Goal: Task Accomplishment & Management: Use online tool/utility

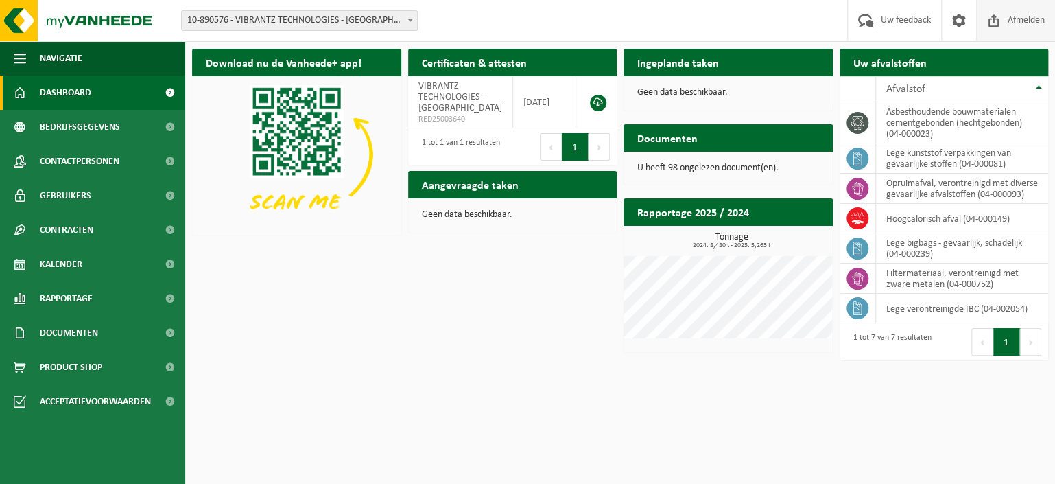
click at [1032, 16] on span "Afmelden" at bounding box center [1027, 20] width 44 height 40
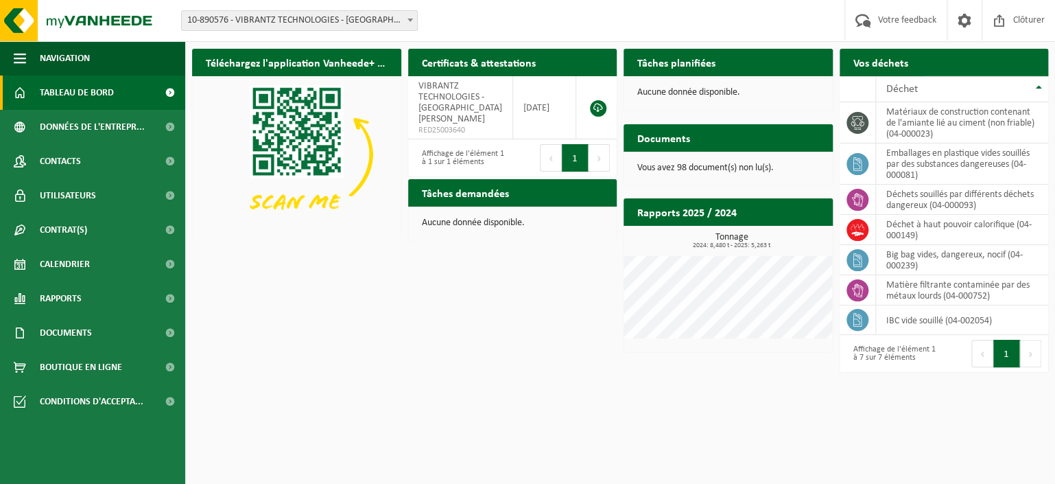
click at [984, 85] on span "Demander un transport" at bounding box center [978, 89] width 89 height 9
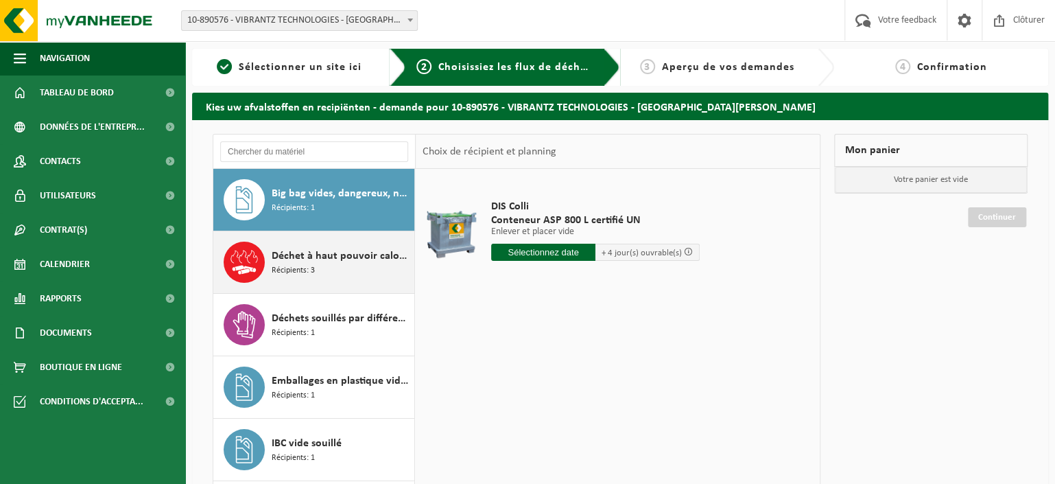
click at [334, 265] on div "Déchet à haut pouvoir calorifique Récipients: 3" at bounding box center [341, 262] width 139 height 41
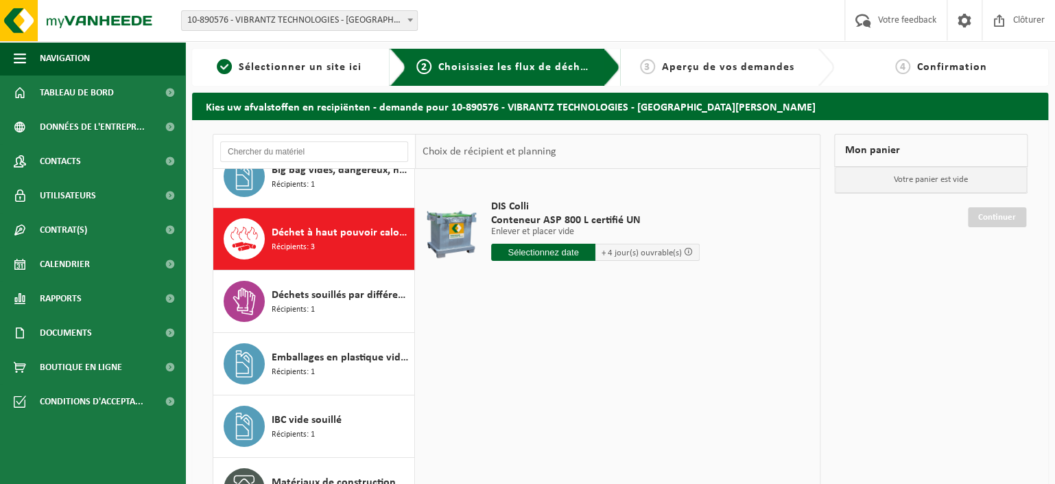
scroll to position [23, 0]
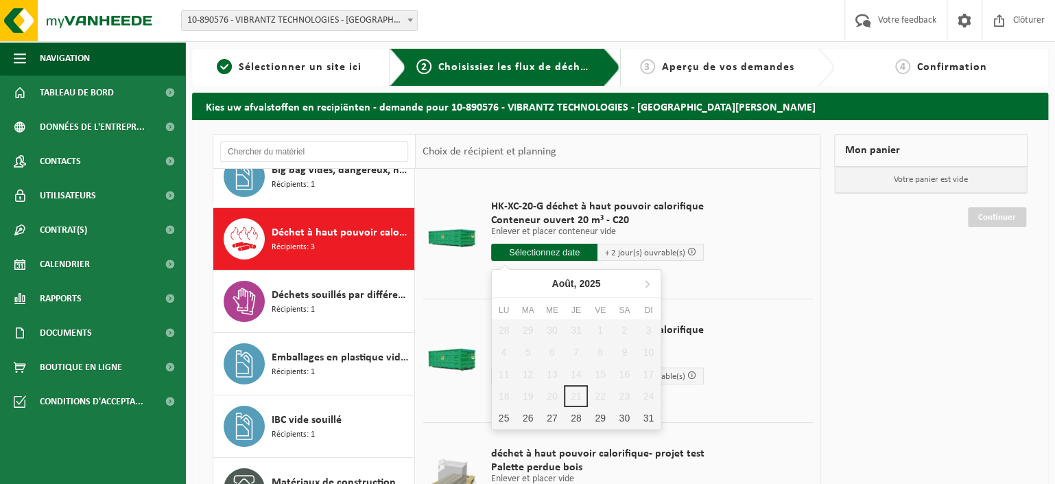
click at [550, 251] on input "text" at bounding box center [544, 252] width 106 height 17
click at [507, 419] on div "25" at bounding box center [504, 418] width 24 height 22
type input "à partir de 2025-08-25"
type input "2025-08-25"
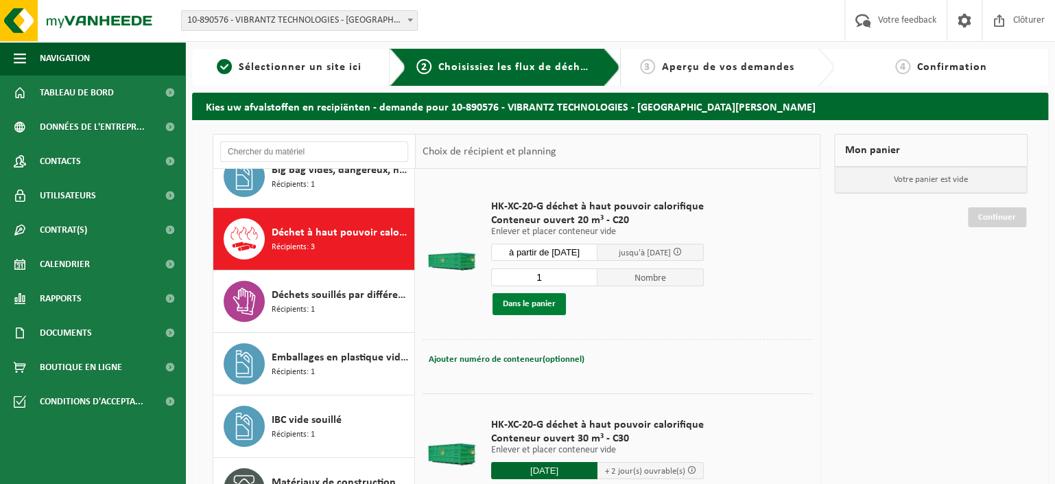
click at [542, 306] on button "Dans le panier" at bounding box center [529, 304] width 73 height 22
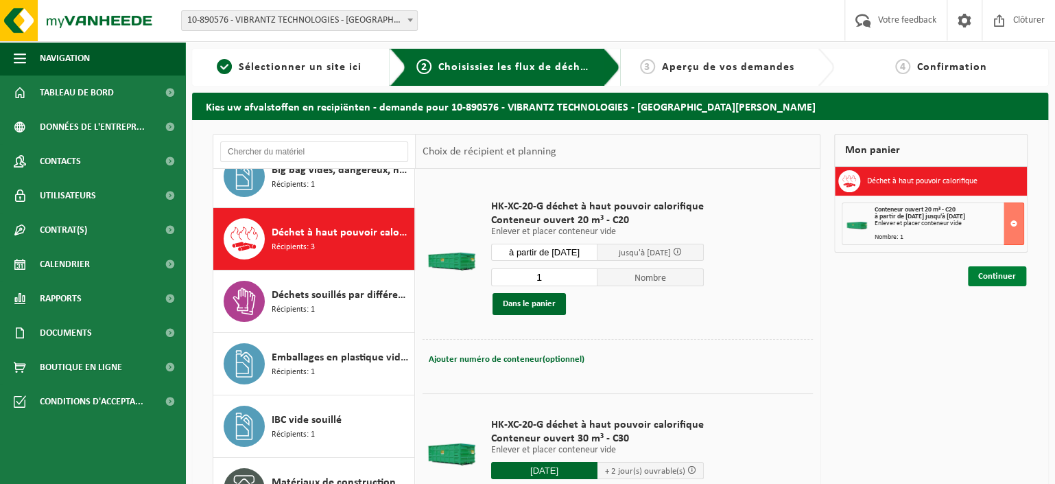
click at [983, 270] on link "Continuer" at bounding box center [997, 276] width 58 height 20
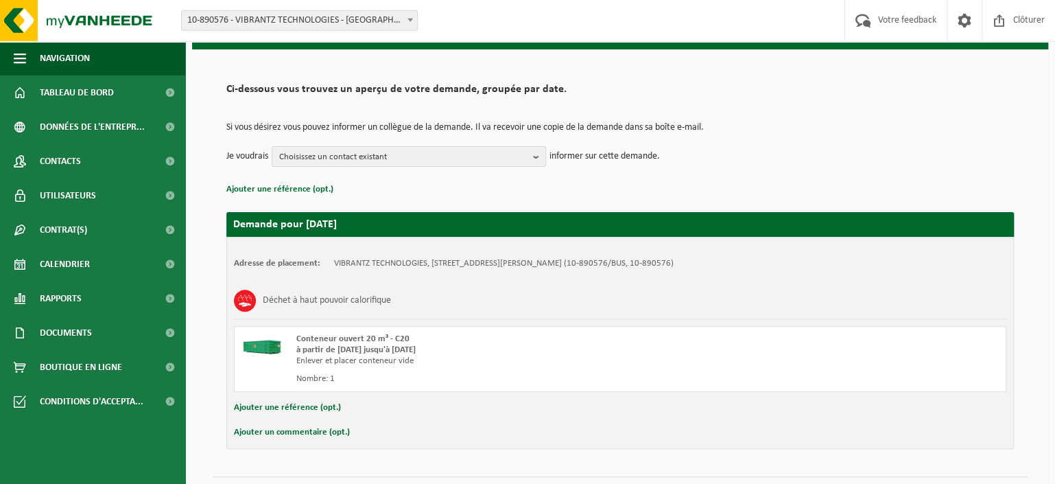
scroll to position [72, 0]
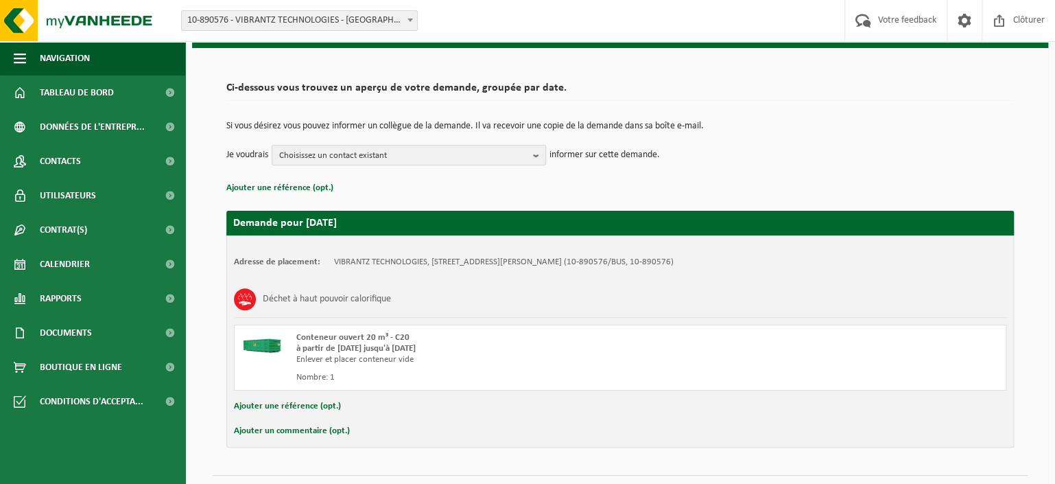
click at [542, 152] on b "button" at bounding box center [539, 154] width 12 height 19
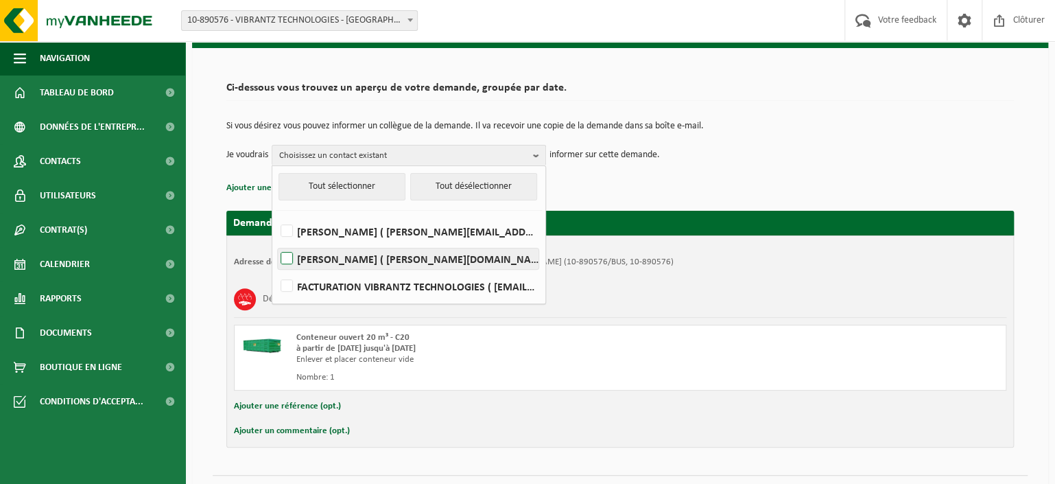
click at [289, 258] on label "Sabella Ferrari ( sabella.ferrari@vibrantz.com )" at bounding box center [408, 258] width 261 height 21
click at [276, 242] on input "Sabella Ferrari ( sabella.ferrari@vibrantz.com )" at bounding box center [275, 241] width 1 height 1
checkbox input "true"
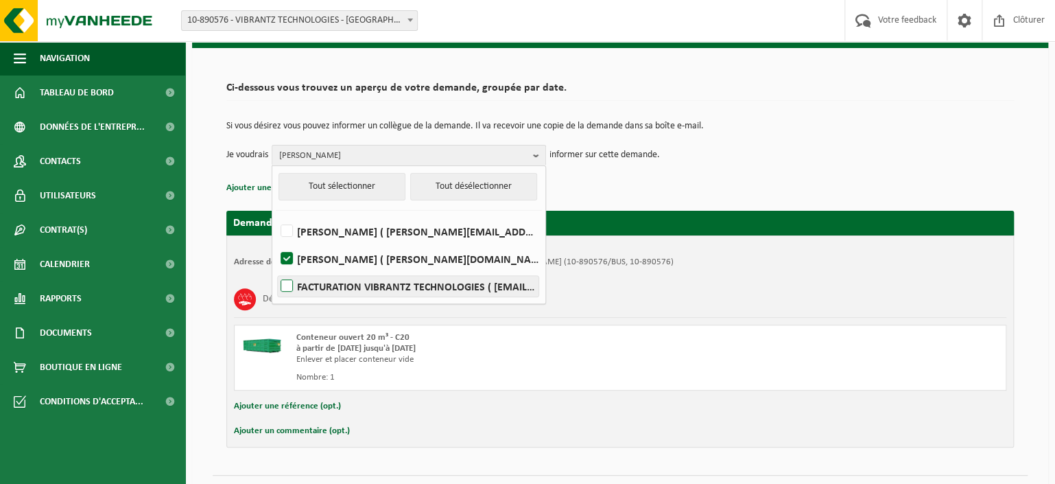
click at [284, 290] on label "FACTURATION VIBRANTZ TECHNOLOGIES ( apbelgium6308@vibrantz.com )" at bounding box center [408, 286] width 261 height 21
click at [276, 269] on input "FACTURATION VIBRANTZ TECHNOLOGIES ( apbelgium6308@vibrantz.com )" at bounding box center [275, 268] width 1 height 1
checkbox input "true"
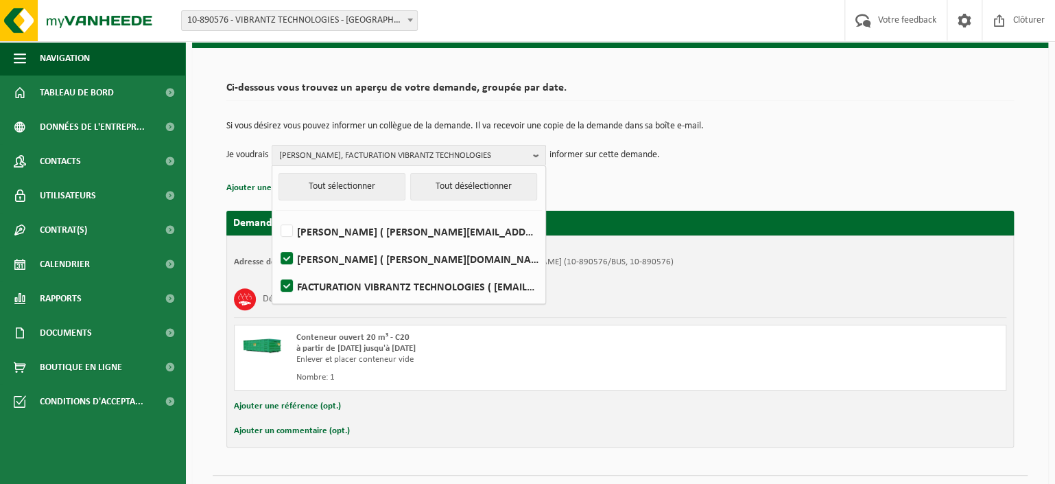
click at [751, 179] on p "Ajouter une référence (opt.)" at bounding box center [620, 188] width 788 height 18
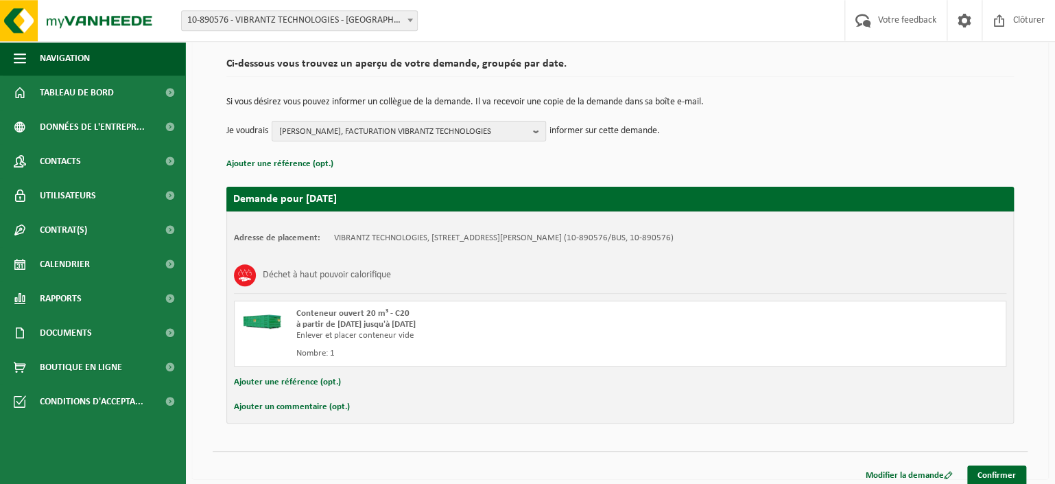
scroll to position [97, 0]
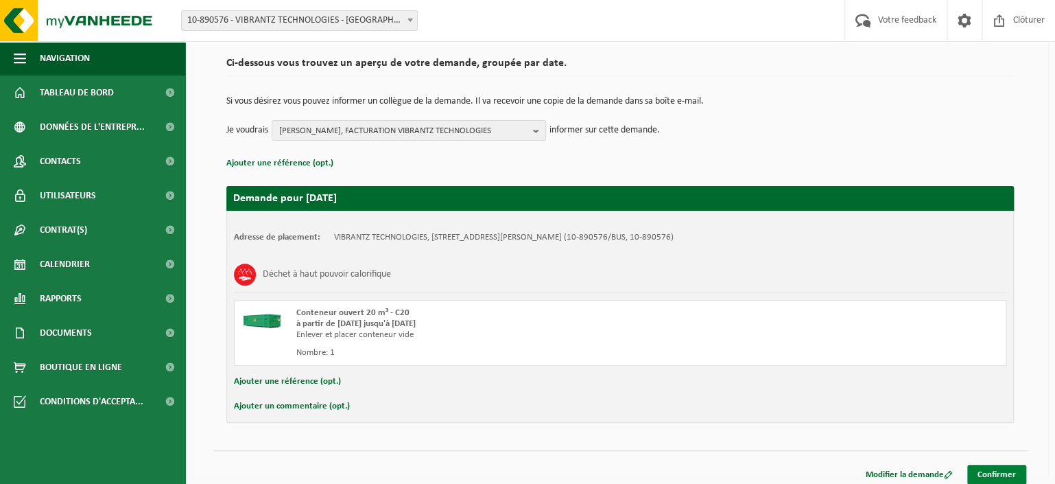
click at [1001, 467] on link "Confirmer" at bounding box center [997, 475] width 59 height 20
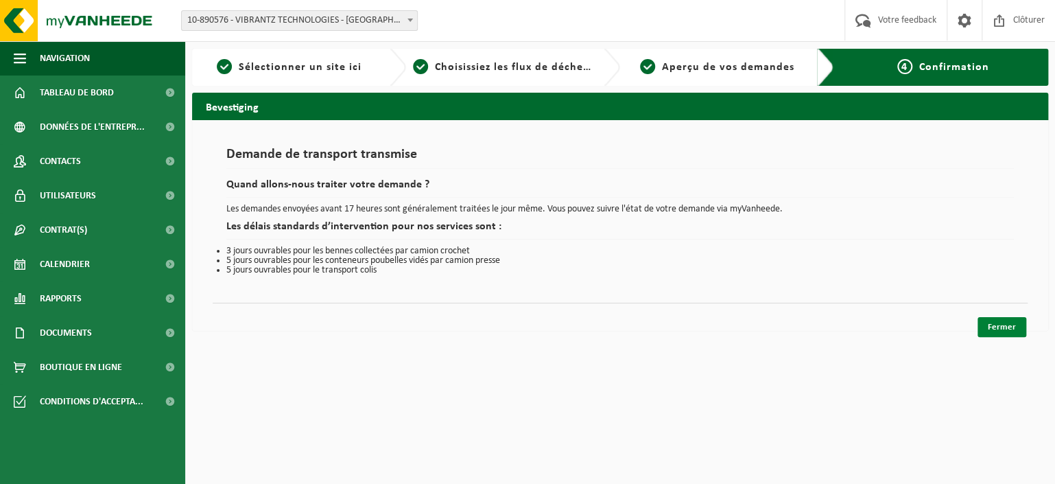
click at [998, 323] on link "Fermer" at bounding box center [1002, 327] width 49 height 20
